Goal: Task Accomplishment & Management: Use online tool/utility

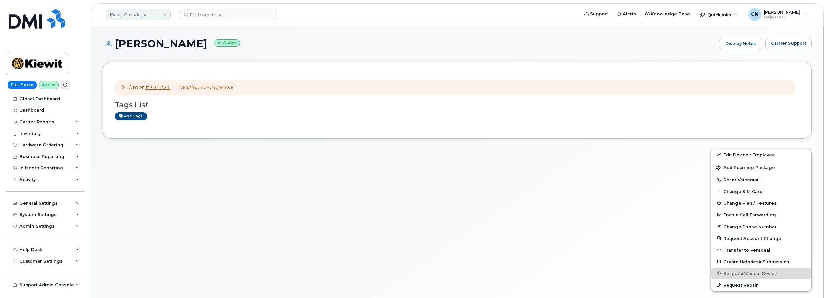
click at [137, 18] on link "Kiewit Canada Inc" at bounding box center [138, 15] width 65 height 12
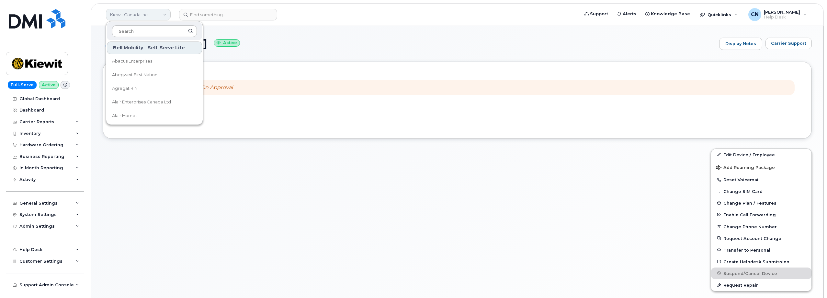
click at [140, 14] on link "Kiewit Canada Inc" at bounding box center [138, 15] width 65 height 12
paste input "[PHONE_NUMBER]"
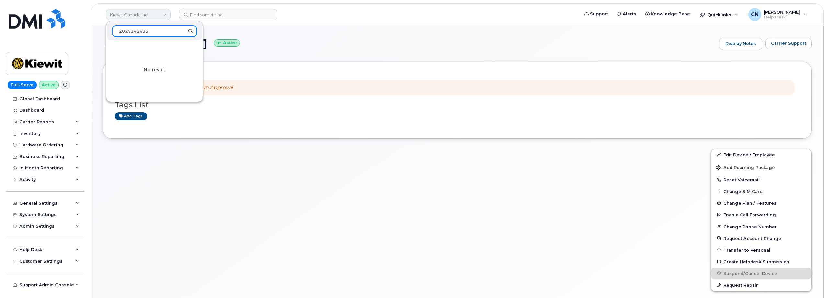
type input "2027142435"
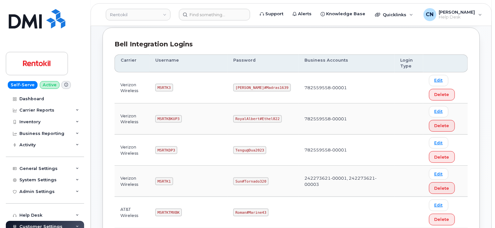
scroll to position [97, 0]
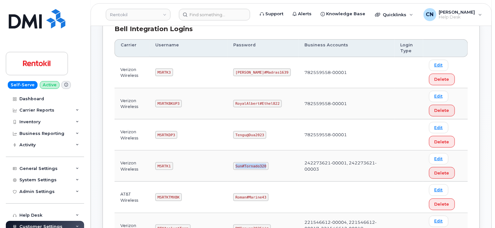
drag, startPoint x: 234, startPoint y: 165, endPoint x: 265, endPoint y: 168, distance: 30.9
click at [265, 168] on code "Sun#Tornado320" at bounding box center [250, 166] width 35 height 8
copy code "Sun#Tornado320"
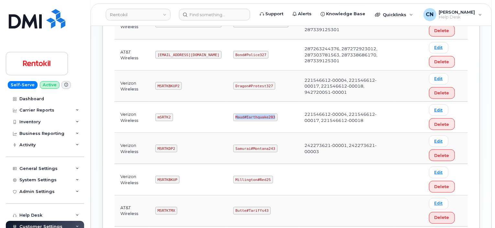
drag, startPoint x: 233, startPoint y: 113, endPoint x: 273, endPoint y: 118, distance: 40.1
click at [273, 118] on code "Maud#Earthquake203" at bounding box center [255, 117] width 44 height 8
copy code "Maud#Earthquake203"
